Goal: Task Accomplishment & Management: Use online tool/utility

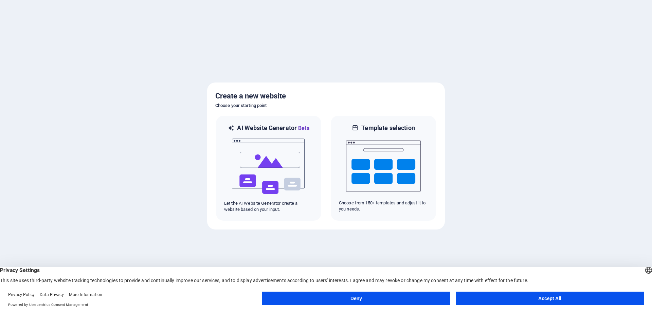
click at [518, 299] on button "Accept All" at bounding box center [550, 299] width 188 height 14
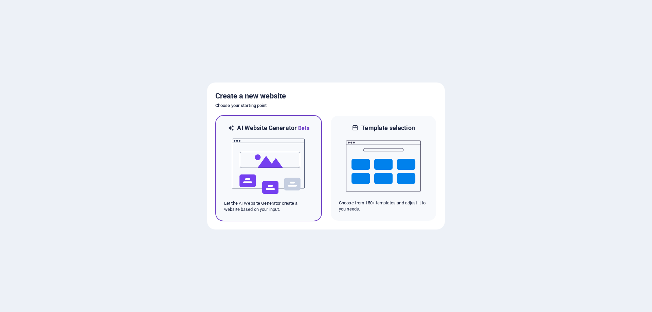
click at [273, 163] on img at bounding box center [268, 167] width 75 height 68
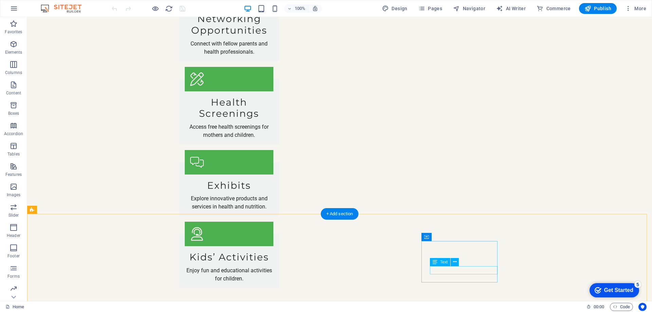
scroll to position [1106, 0]
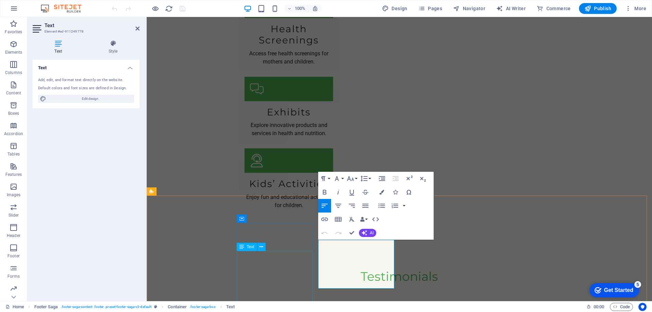
scroll to position [1082, 0]
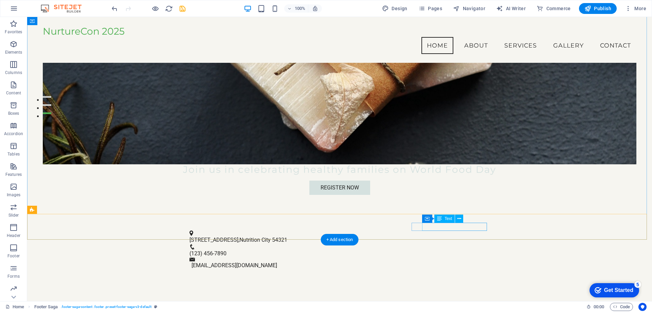
scroll to position [0, 0]
